Goal: Information Seeking & Learning: Check status

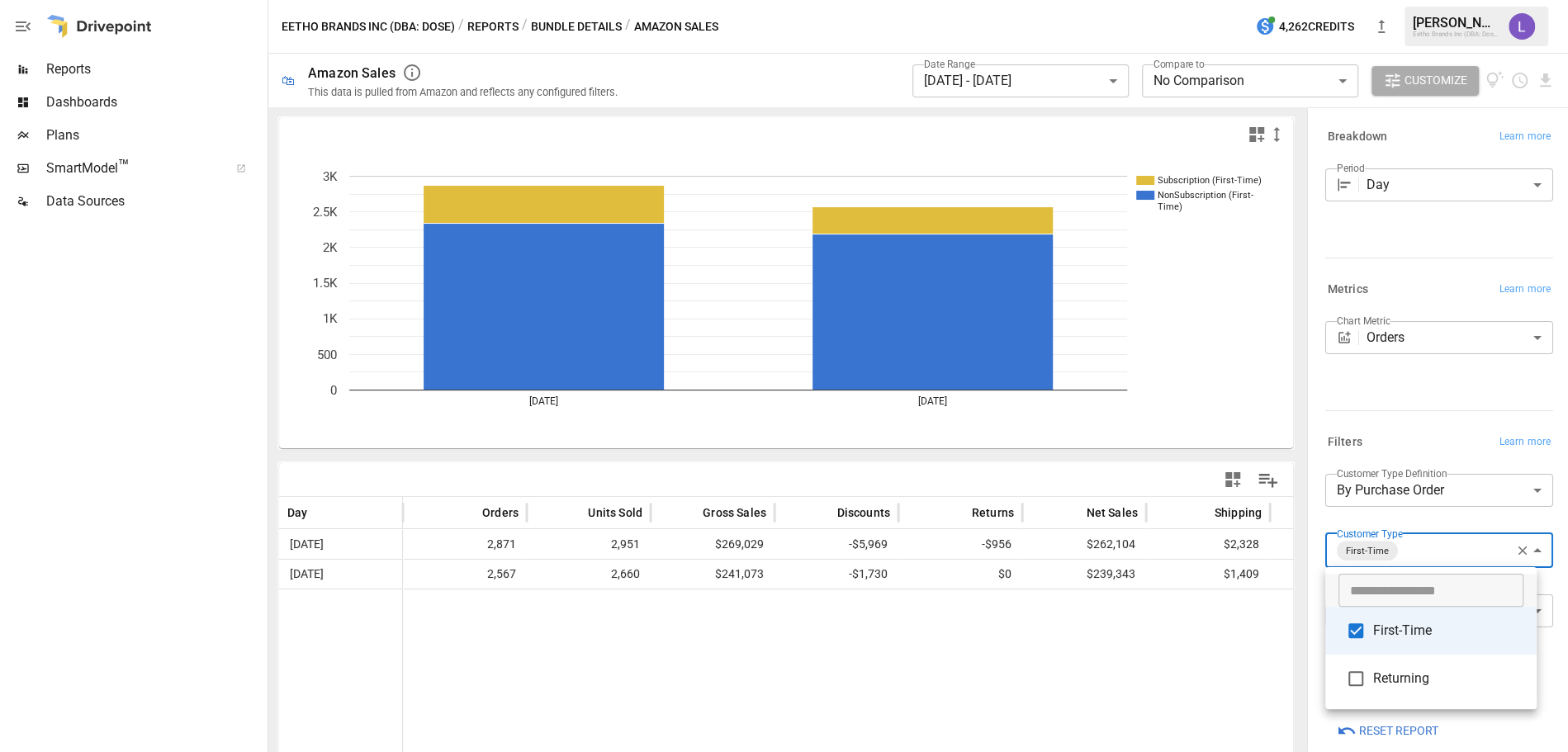
click at [972, 71] on div at bounding box center [784, 376] width 1568 height 752
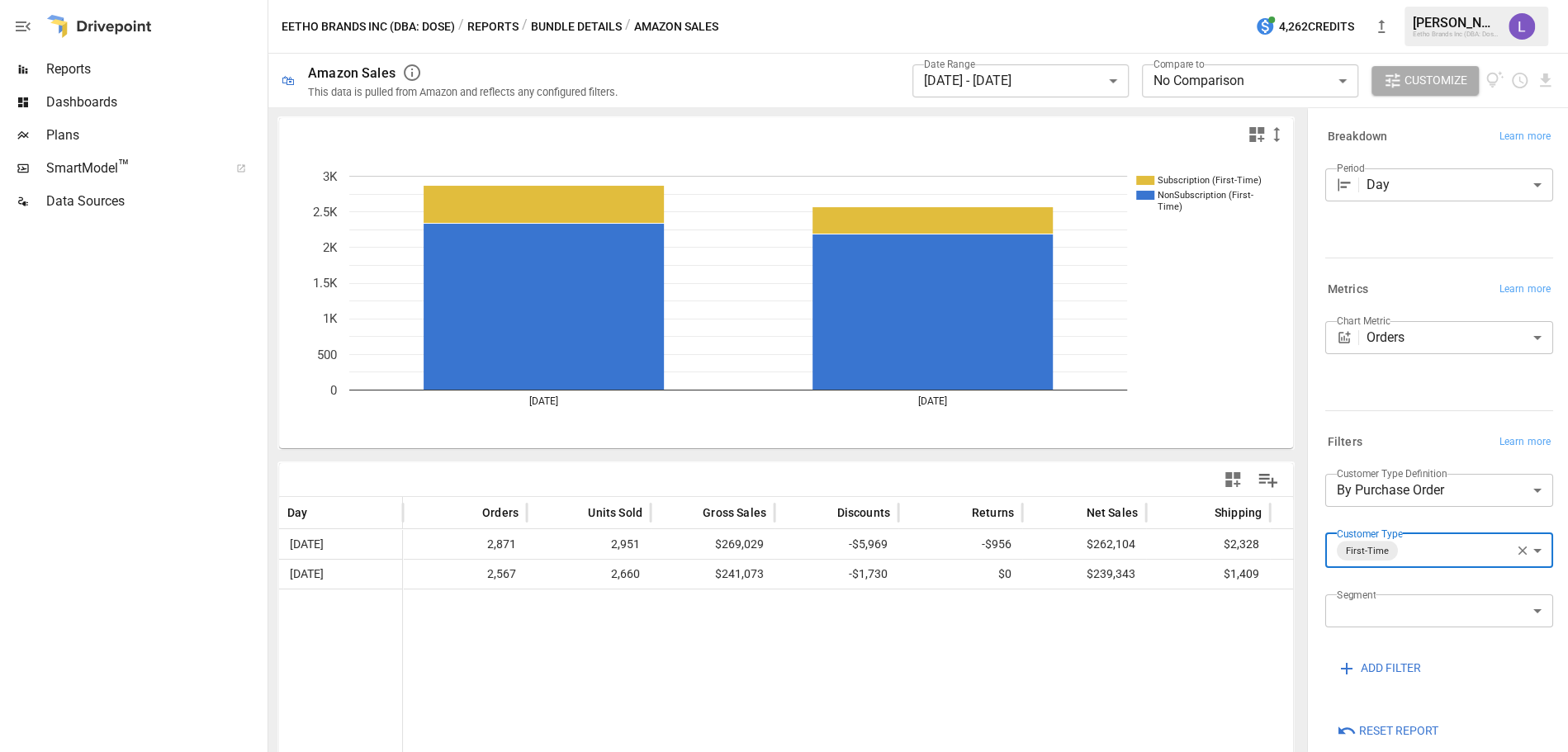
click at [972, 0] on body "**********" at bounding box center [784, 0] width 1568 height 0
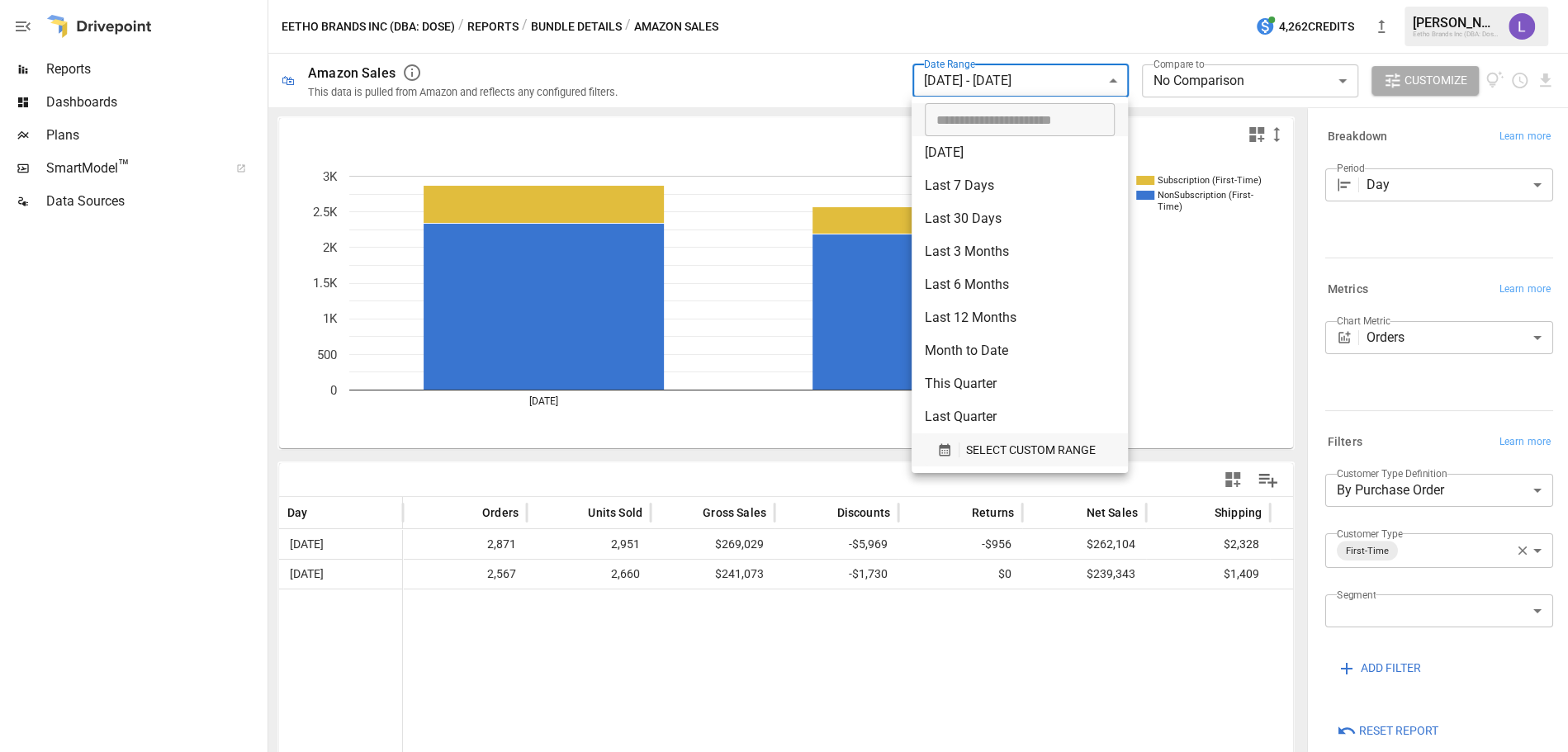
click at [992, 454] on span "SELECT CUSTOM RANGE" at bounding box center [1031, 450] width 130 height 21
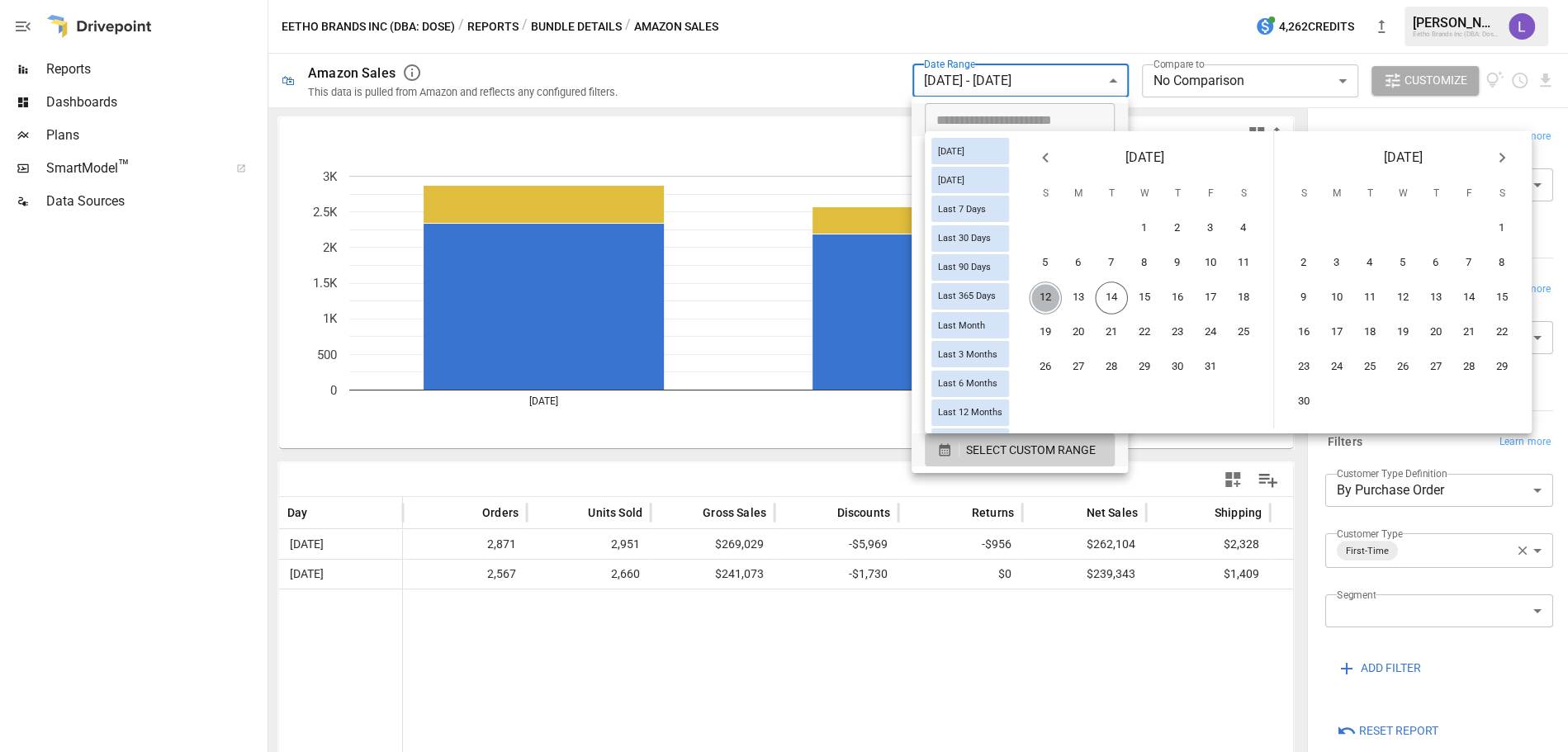
click at [1059, 294] on button "12" at bounding box center [1045, 298] width 33 height 33
click at [1086, 294] on button "13" at bounding box center [1079, 298] width 33 height 33
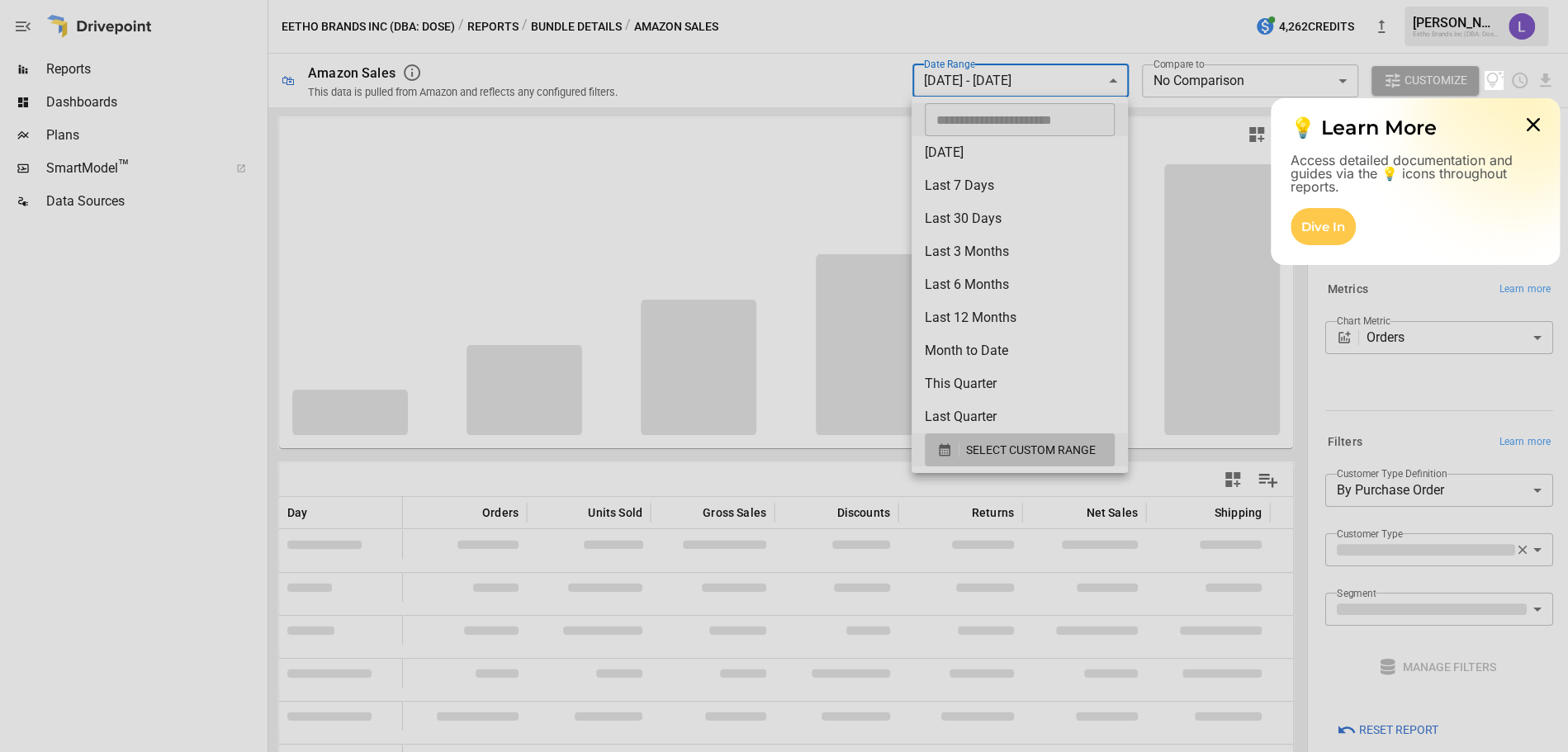
click at [831, 73] on div at bounding box center [742, 376] width 1485 height 752
click at [1537, 117] on icon at bounding box center [1534, 124] width 33 height 33
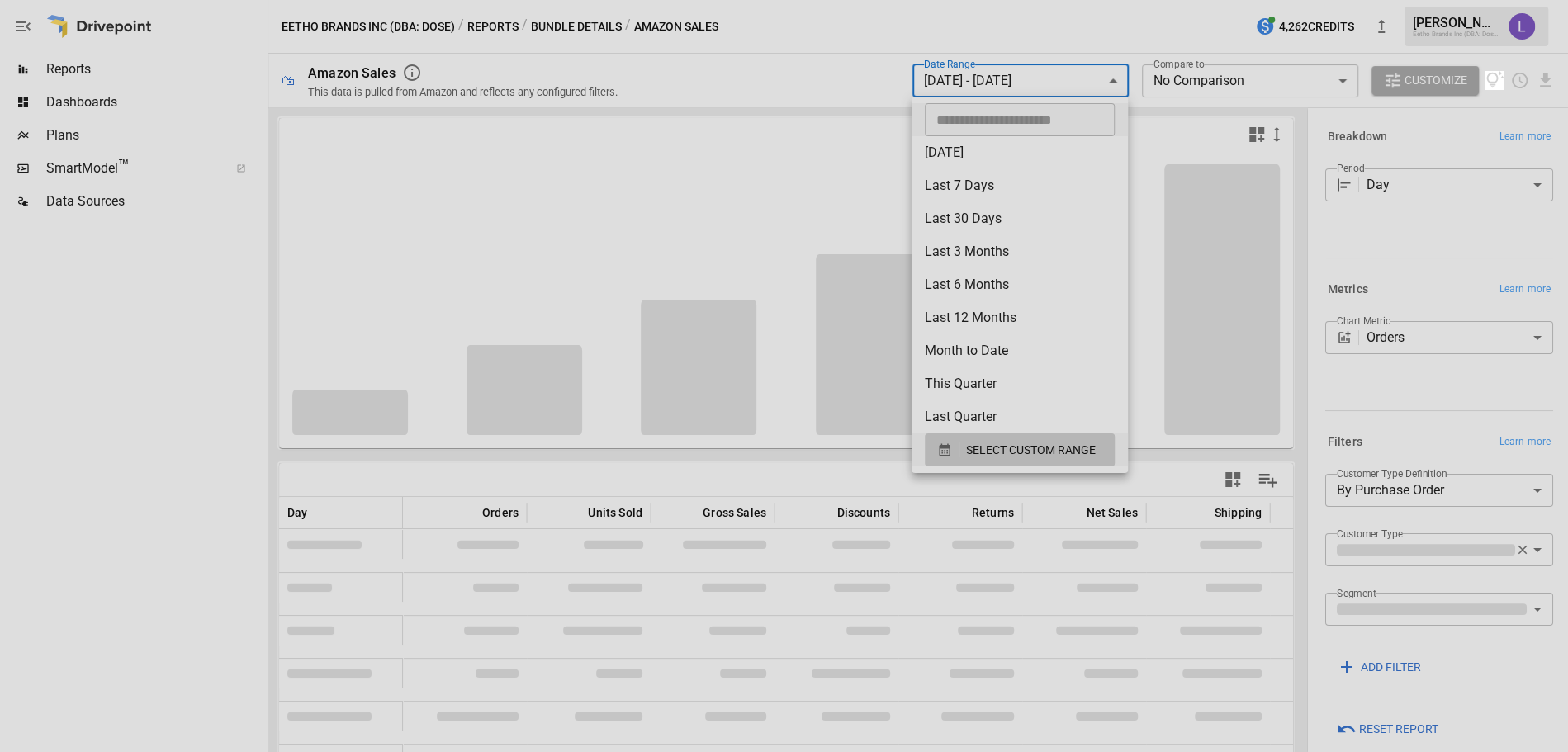
click at [770, 66] on div at bounding box center [784, 35] width 1568 height 71
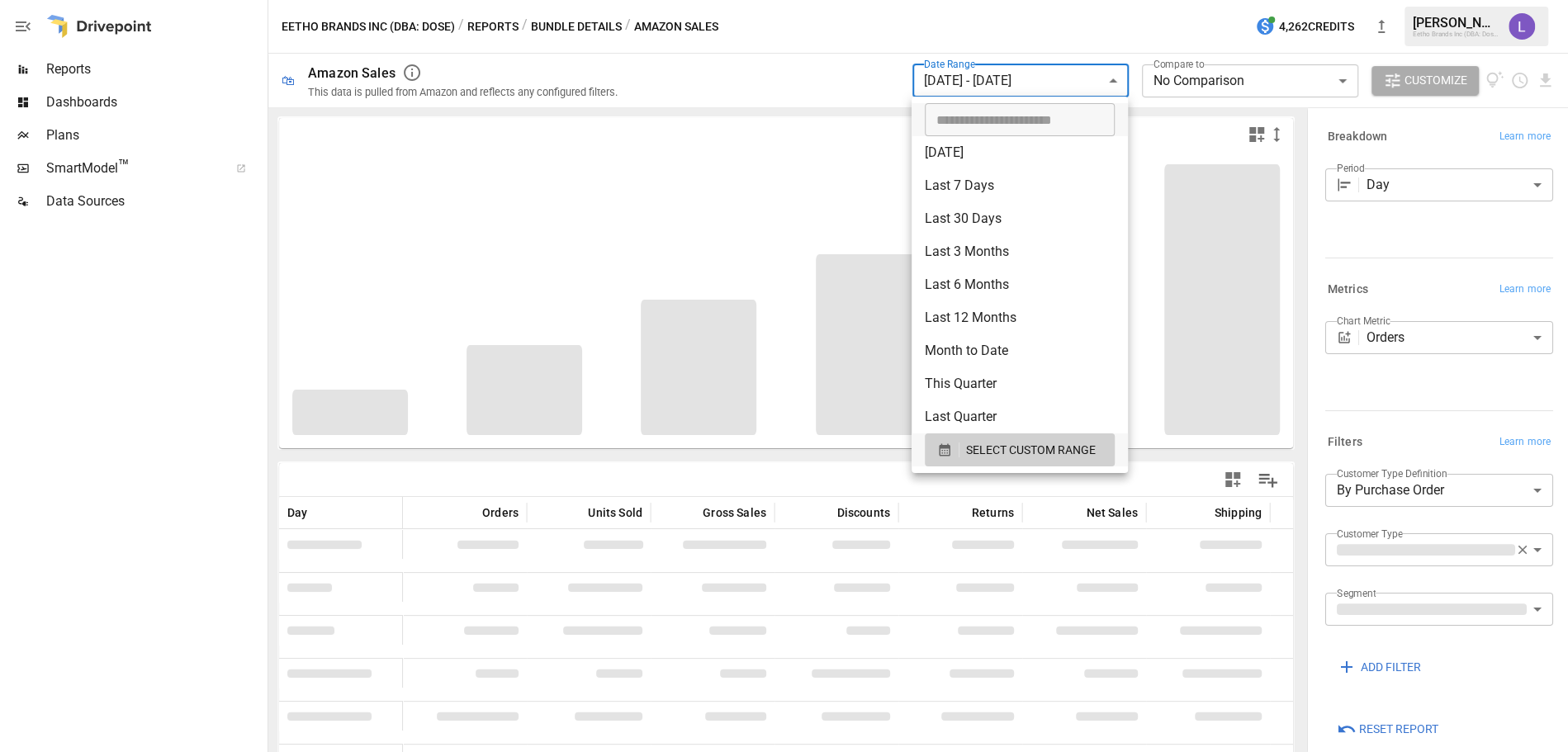
click at [770, 66] on div at bounding box center [784, 376] width 1568 height 752
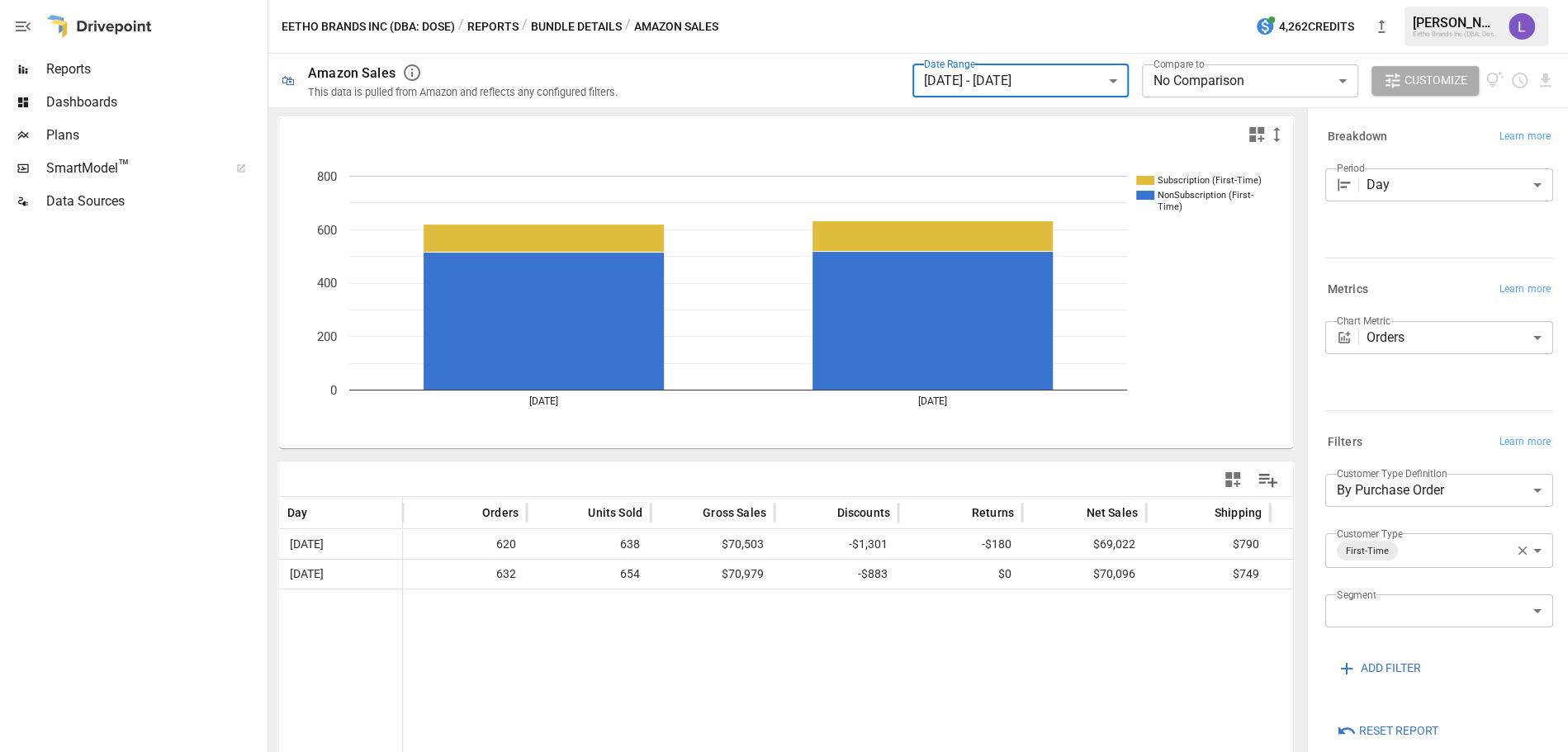
click at [1519, 551] on icon "button" at bounding box center [1523, 550] width 9 height 9
